Goal: Communication & Community: Answer question/provide support

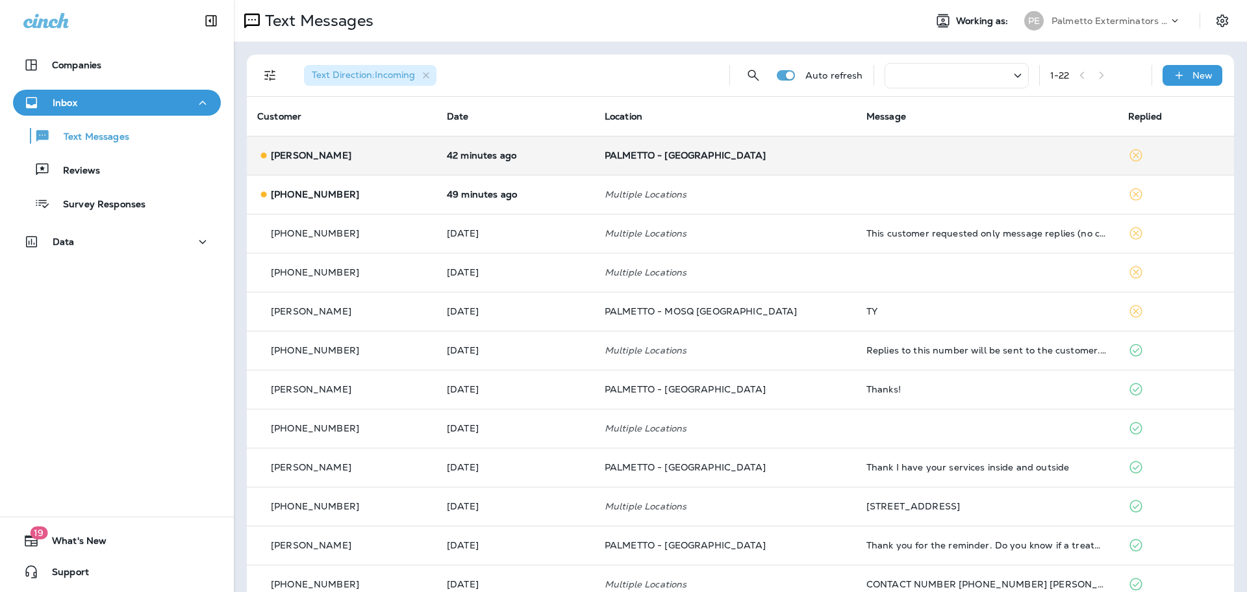
click at [629, 159] on span "PALMETTO - [GEOGRAPHIC_DATA]" at bounding box center [685, 155] width 161 height 12
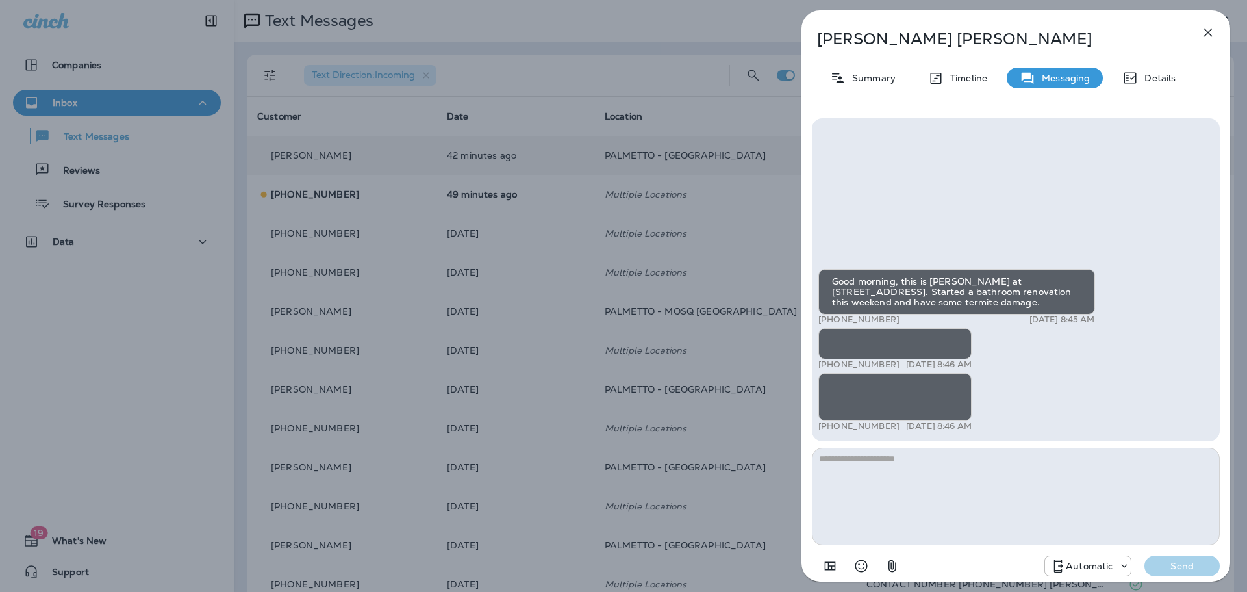
scroll to position [-42, 0]
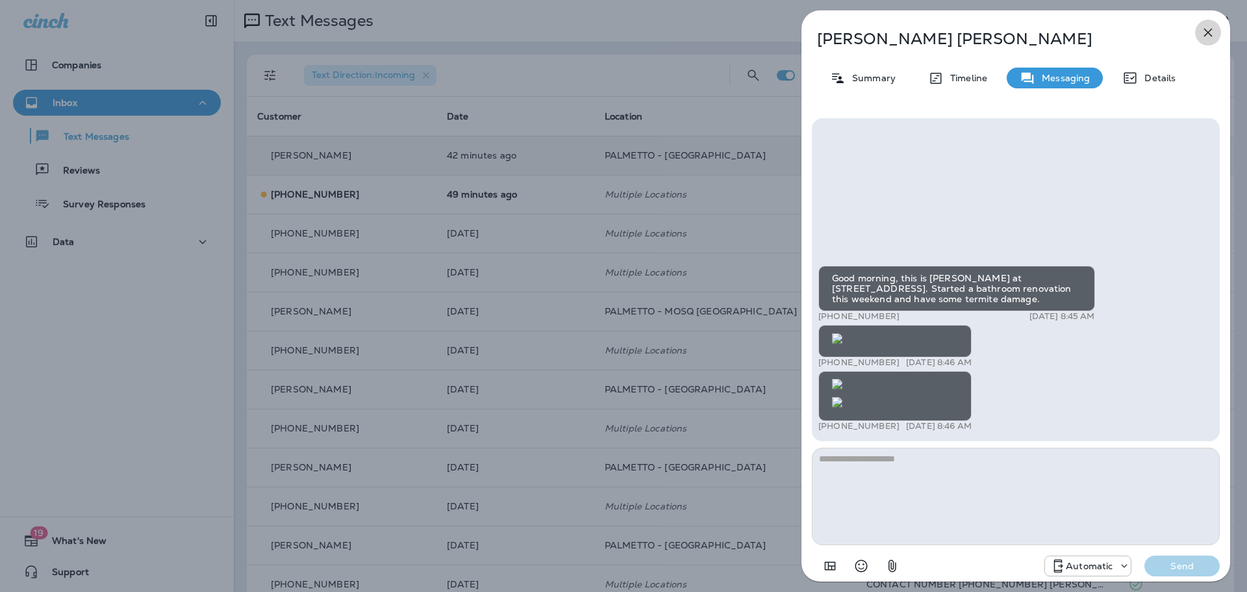
click at [1202, 34] on icon "button" at bounding box center [1209, 33] width 16 height 16
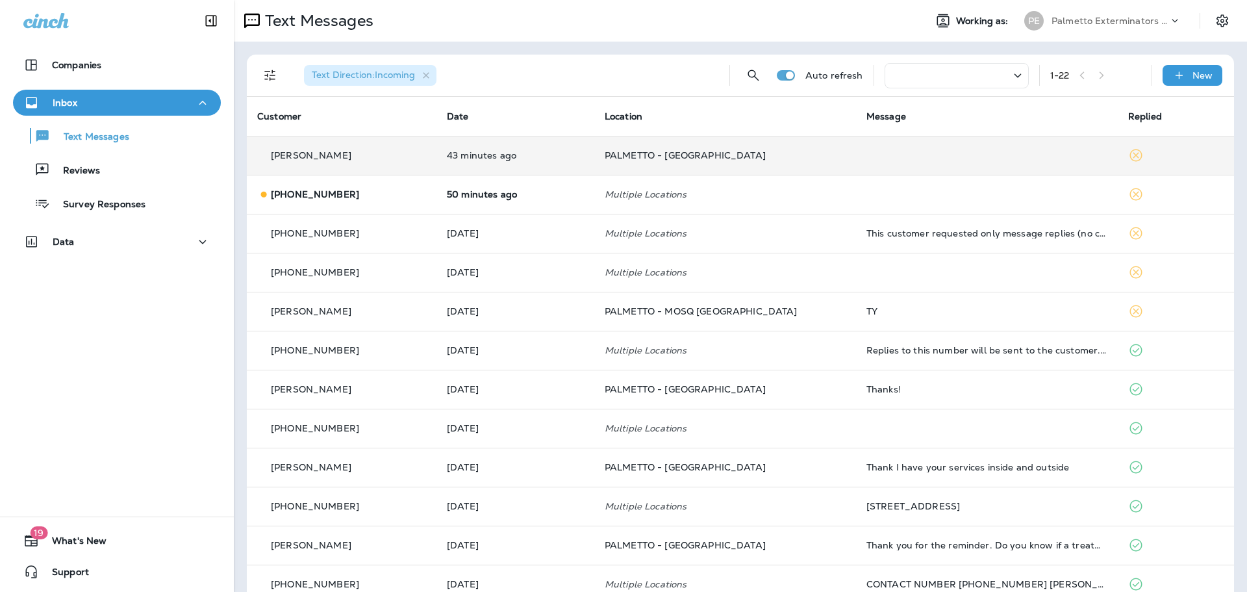
click at [599, 151] on td "PALMETTO - [GEOGRAPHIC_DATA]" at bounding box center [726, 155] width 262 height 39
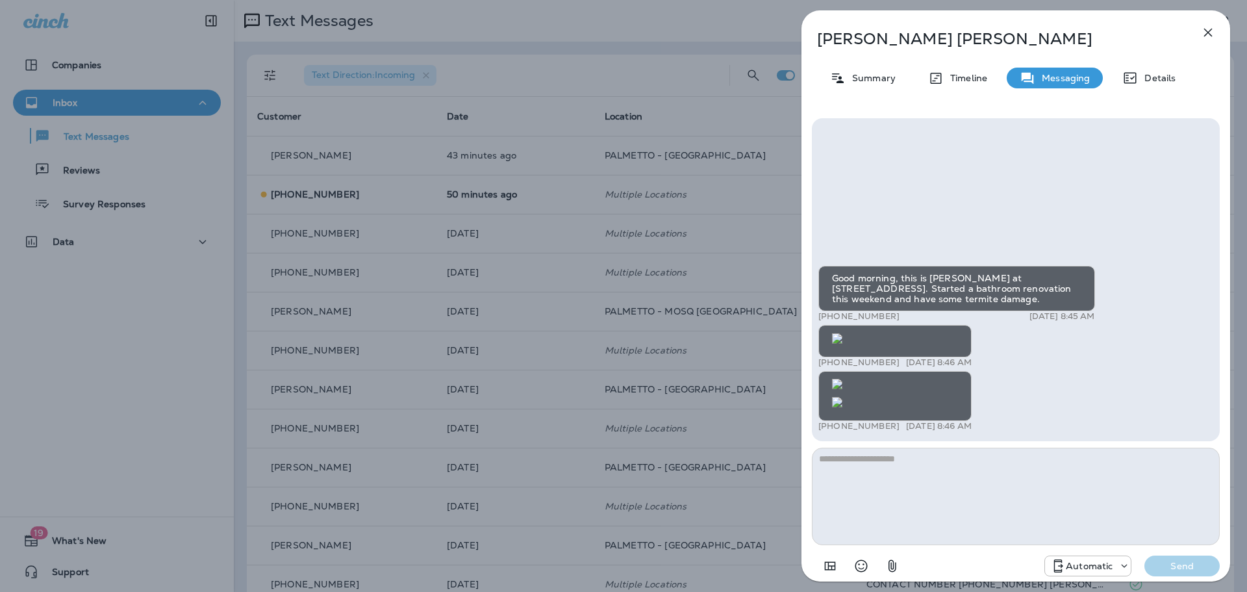
click at [843, 397] on img at bounding box center [837, 402] width 10 height 10
click at [1203, 35] on icon "button" at bounding box center [1209, 33] width 16 height 16
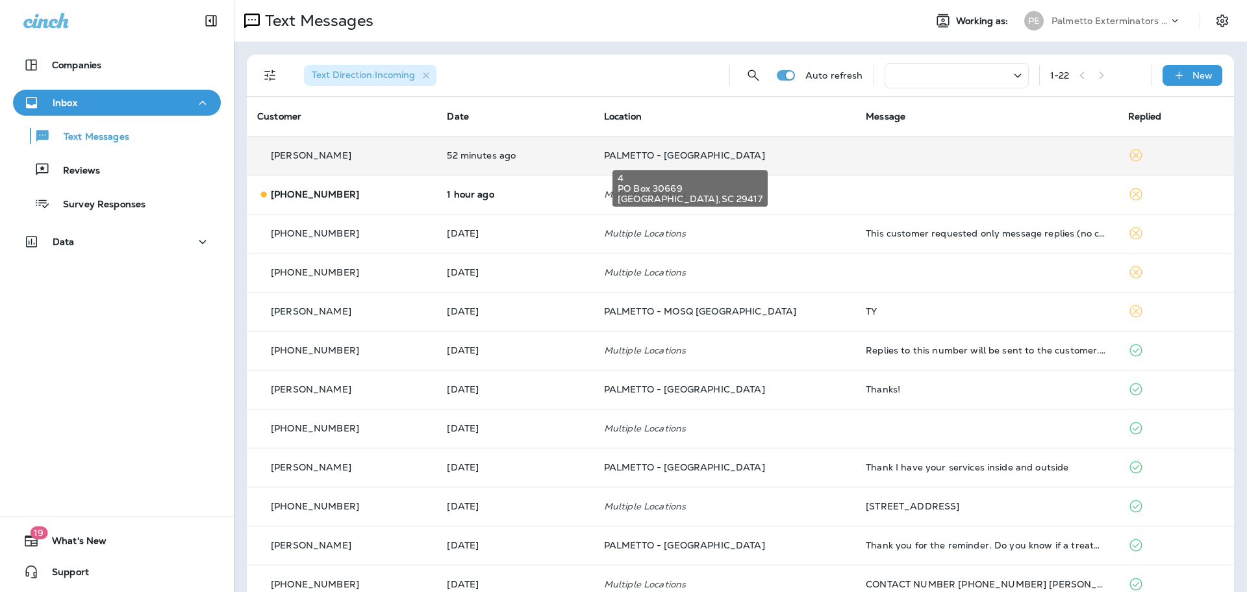
click at [660, 156] on span "PALMETTO - [GEOGRAPHIC_DATA]" at bounding box center [684, 155] width 161 height 12
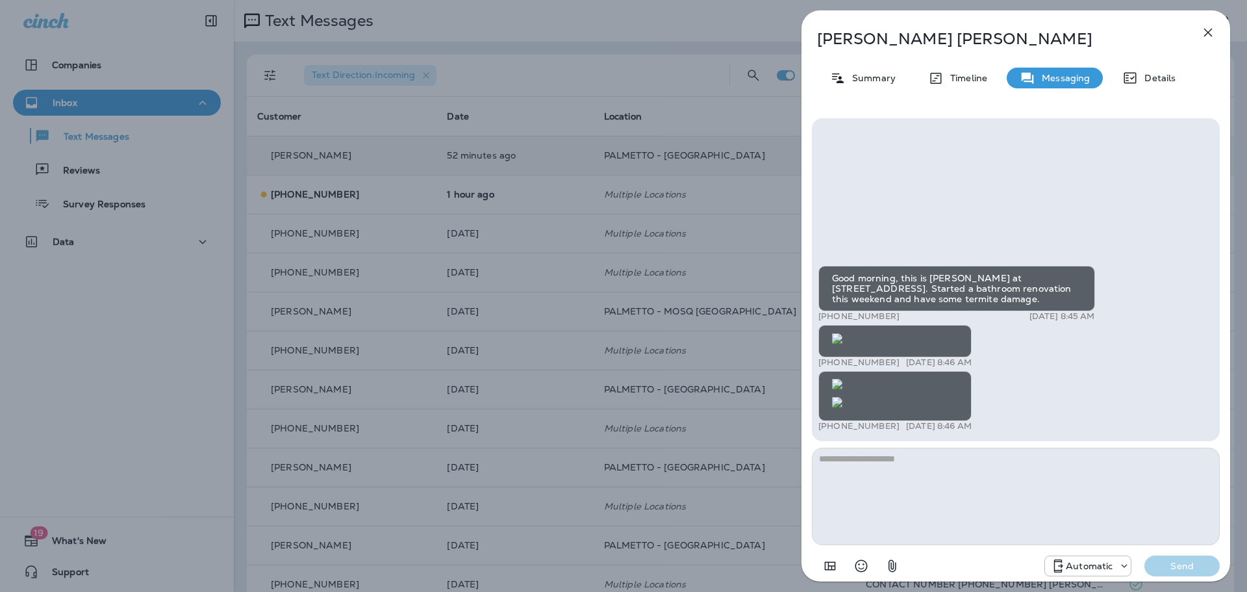
click at [983, 471] on textarea at bounding box center [1016, 496] width 408 height 97
click at [966, 476] on textarea at bounding box center [1016, 496] width 408 height 97
type textarea "**********"
click at [1166, 570] on p "Send" at bounding box center [1182, 566] width 55 height 12
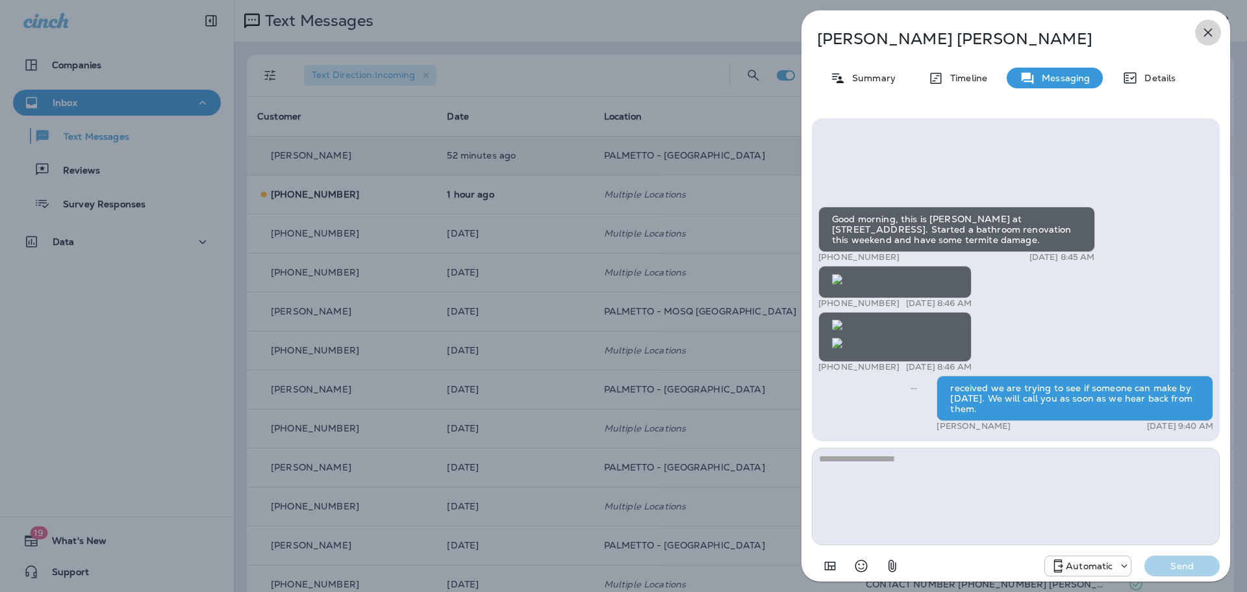
click at [1209, 37] on icon "button" at bounding box center [1209, 33] width 16 height 16
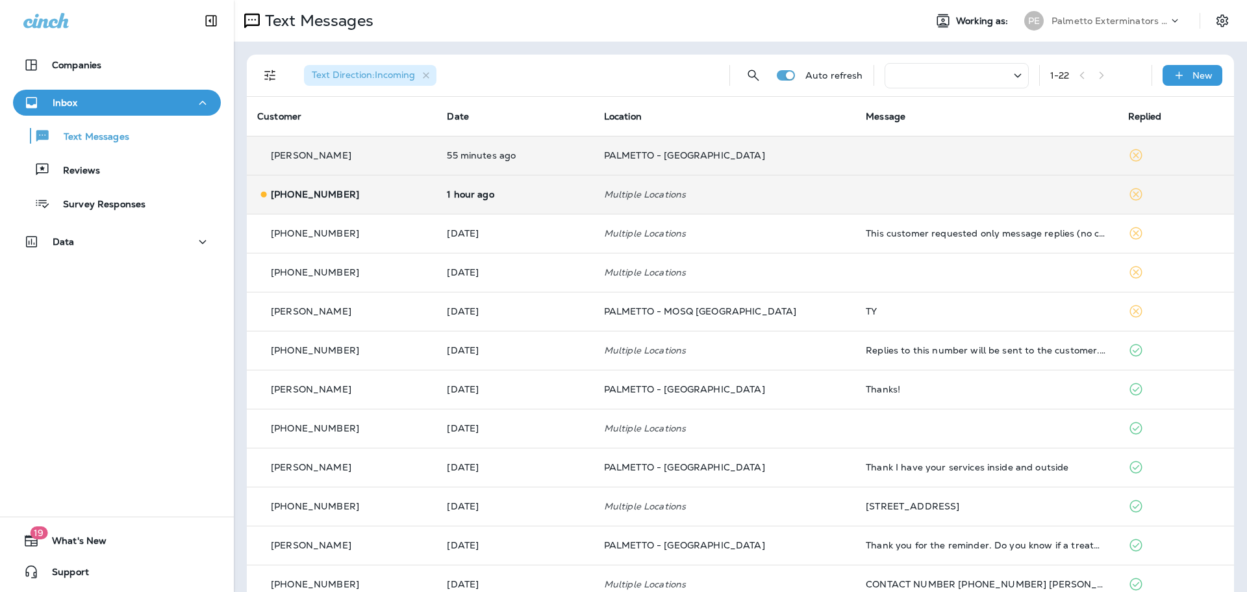
click at [627, 188] on td "Multiple Locations" at bounding box center [725, 194] width 262 height 39
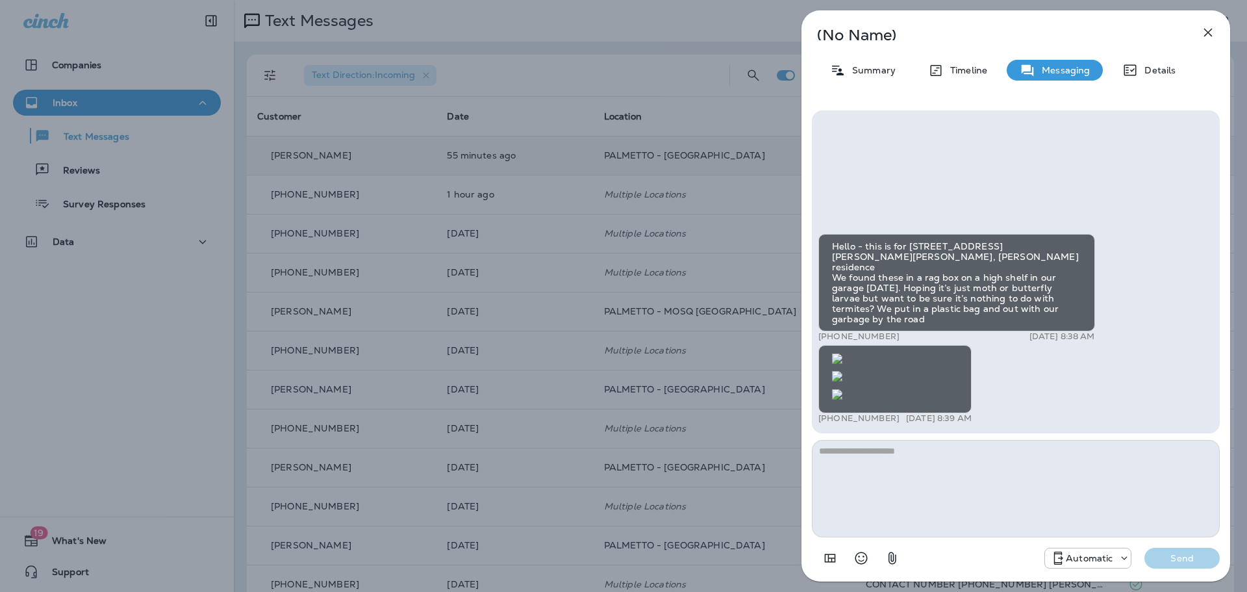
scroll to position [-761, 0]
click at [1207, 35] on icon "button" at bounding box center [1209, 33] width 16 height 16
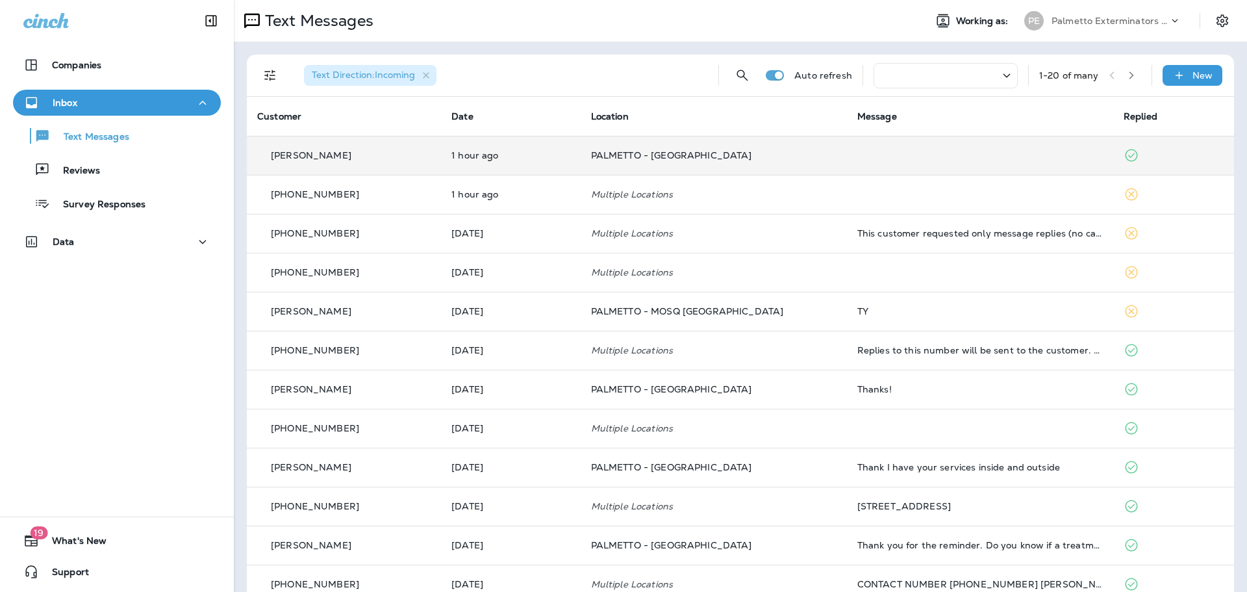
click at [516, 145] on td "1 hour ago" at bounding box center [511, 155] width 140 height 39
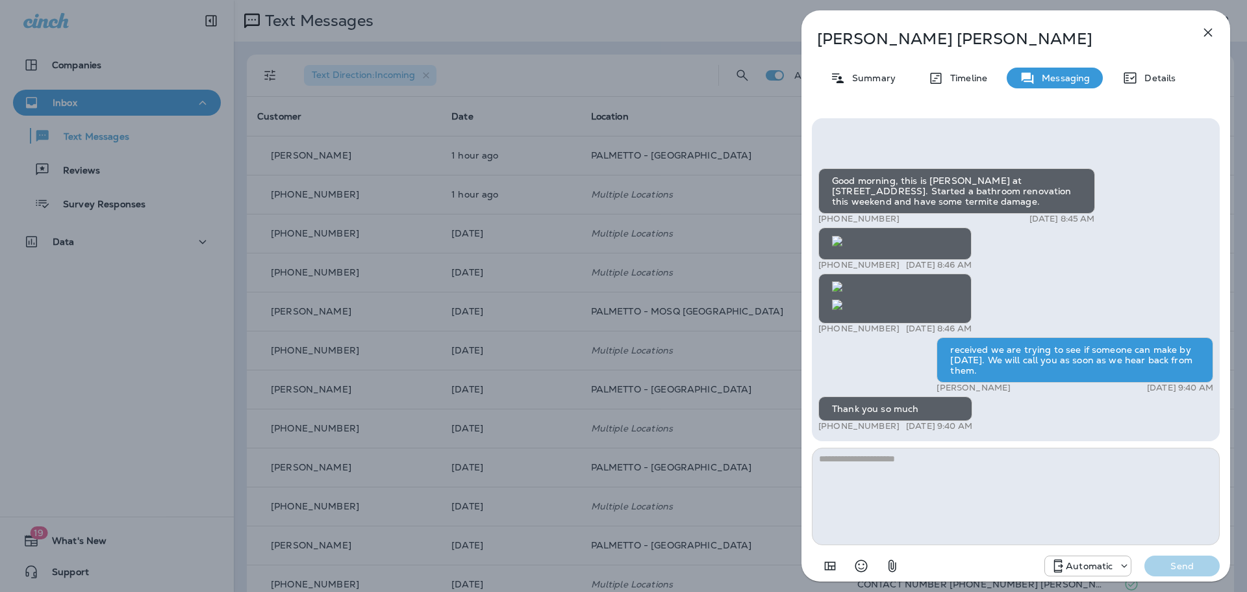
scroll to position [-139, 0]
click at [843, 310] on img at bounding box center [837, 305] width 10 height 10
